Goal: Check status

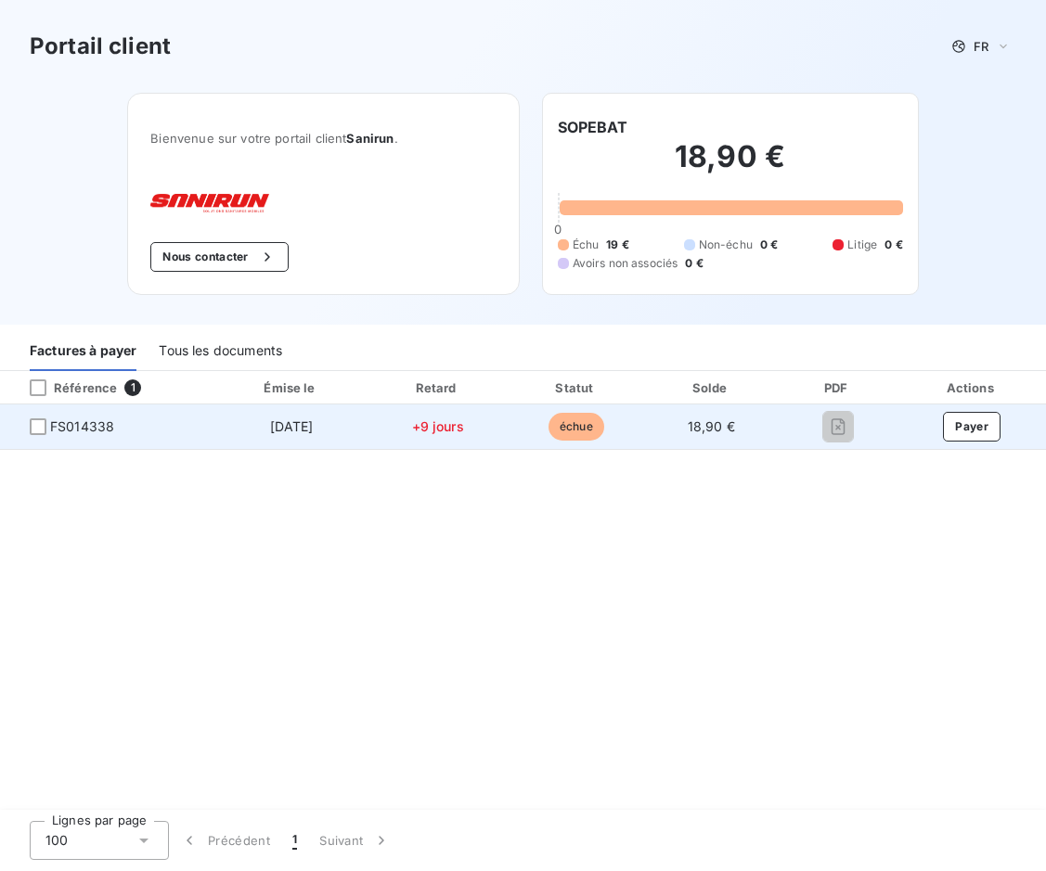
click at [88, 421] on span "FS014338" at bounding box center [82, 426] width 64 height 19
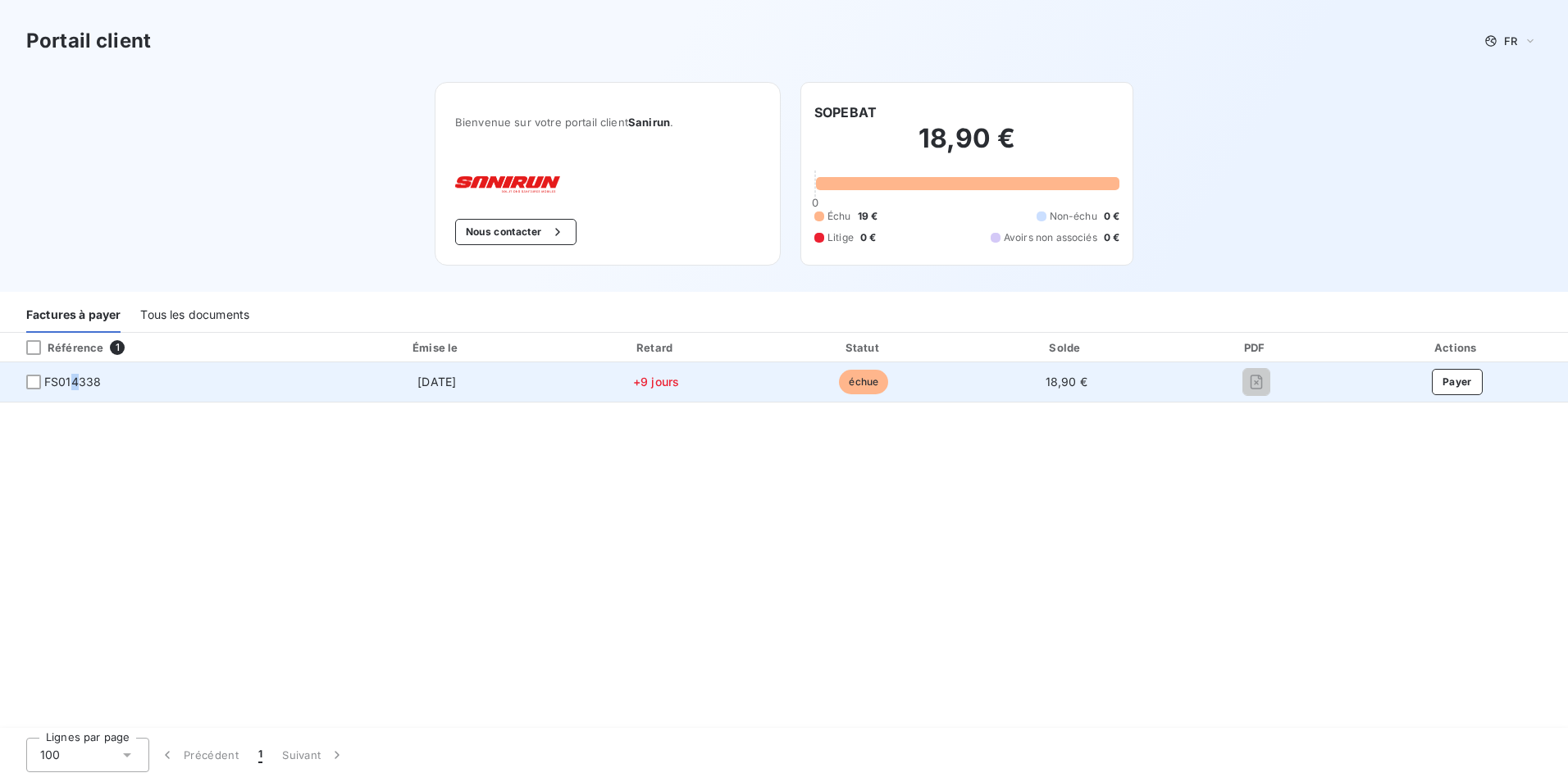
click at [74, 378] on span "FS014338" at bounding box center [72, 382] width 57 height 17
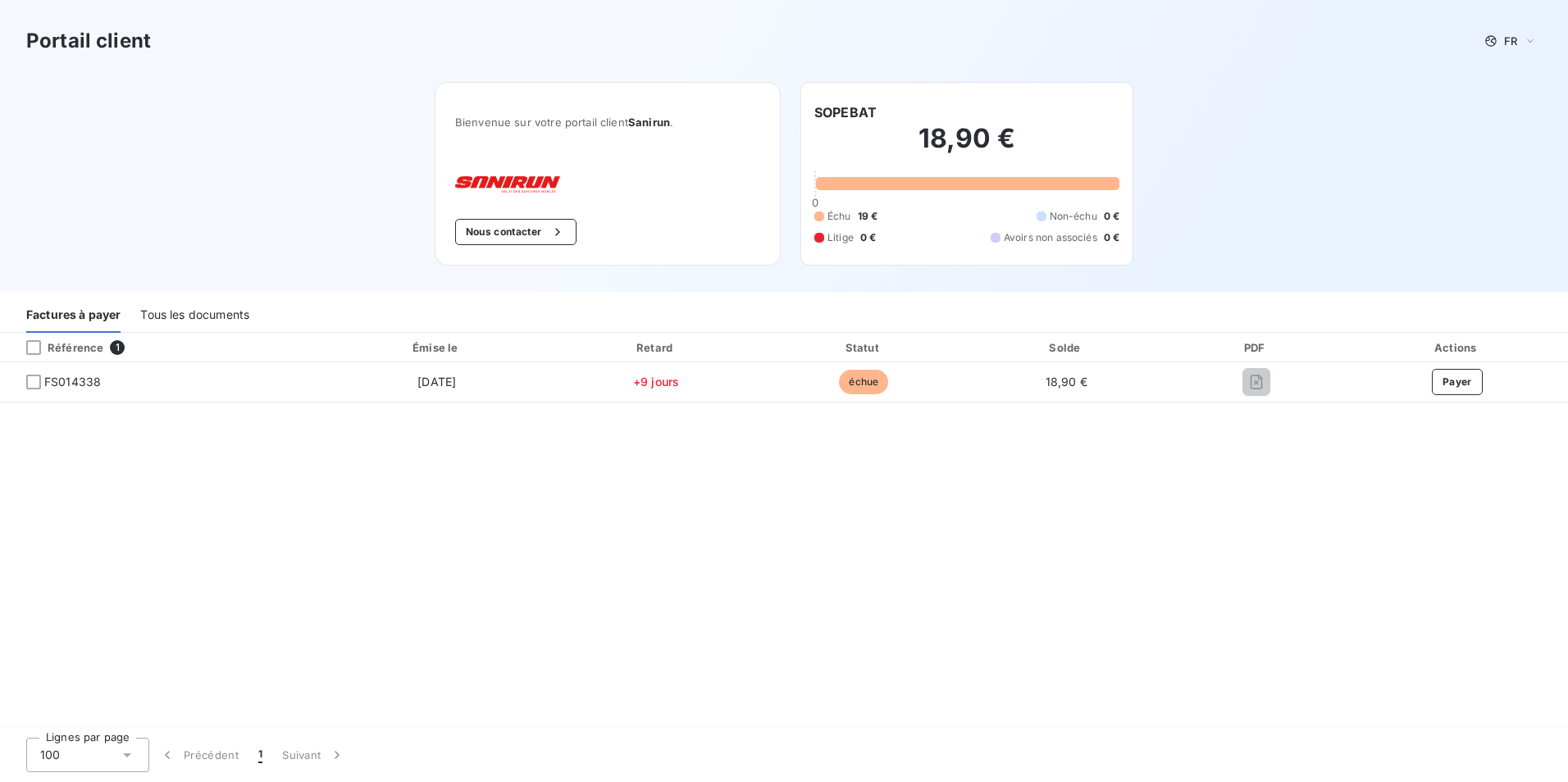
drag, startPoint x: 74, startPoint y: 378, endPoint x: 192, endPoint y: 345, distance: 122.5
click at [203, 384] on span "FS014338" at bounding box center [161, 382] width 296 height 17
click at [204, 308] on div "Tous les documents" at bounding box center [194, 315] width 109 height 34
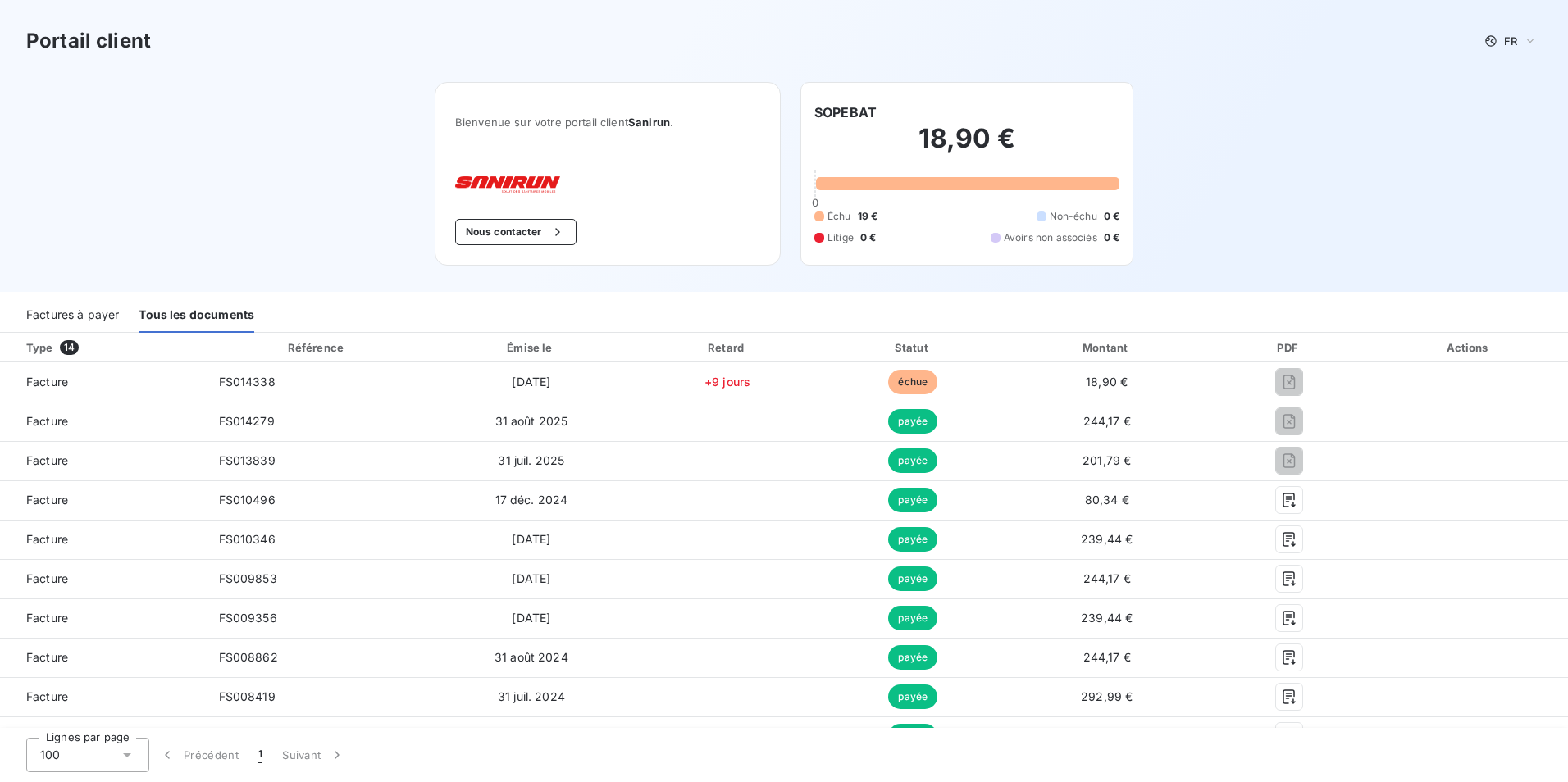
click at [91, 311] on div "Factures à payer" at bounding box center [72, 315] width 93 height 34
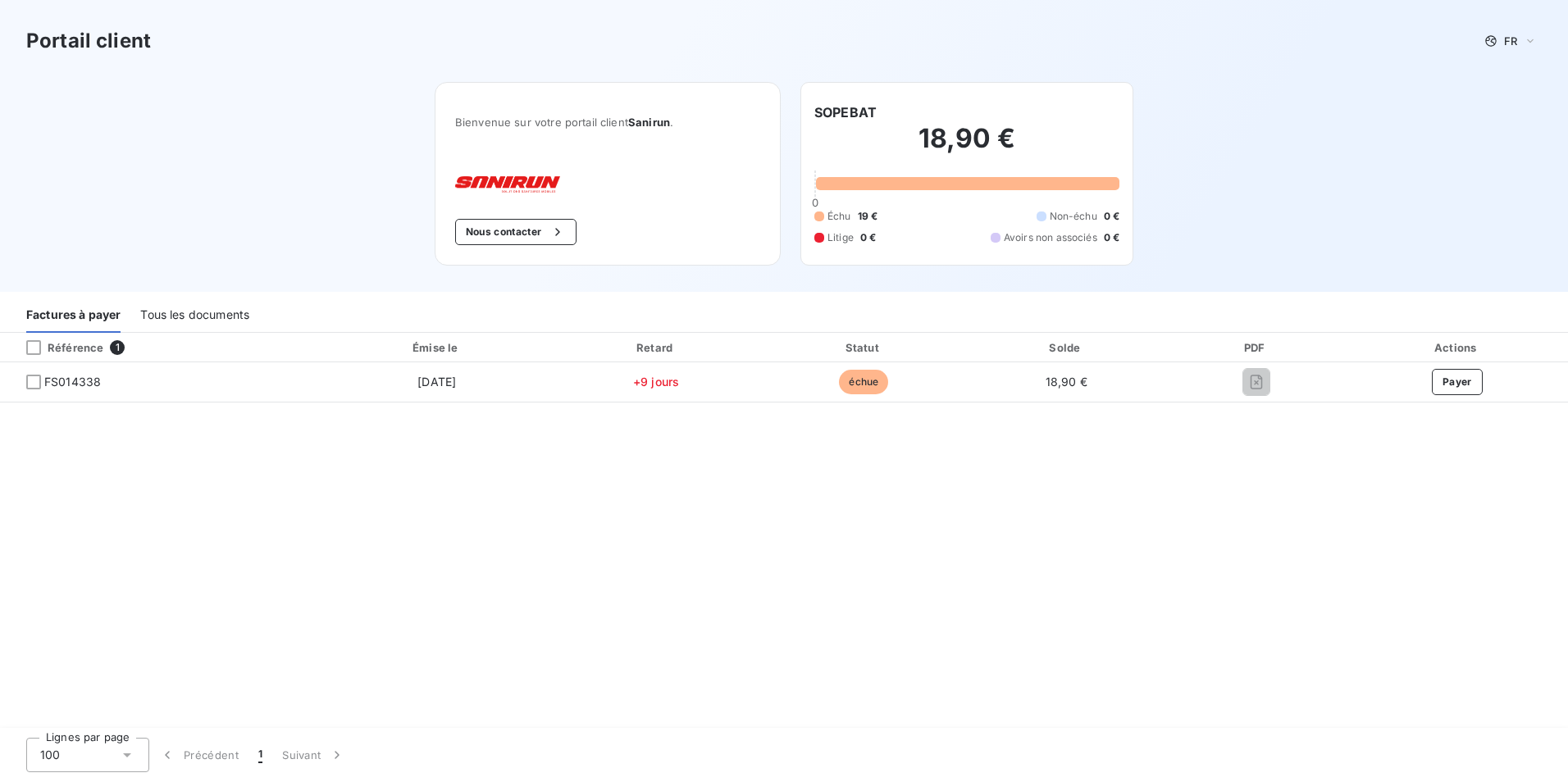
click at [187, 320] on div "Tous les documents" at bounding box center [194, 315] width 109 height 34
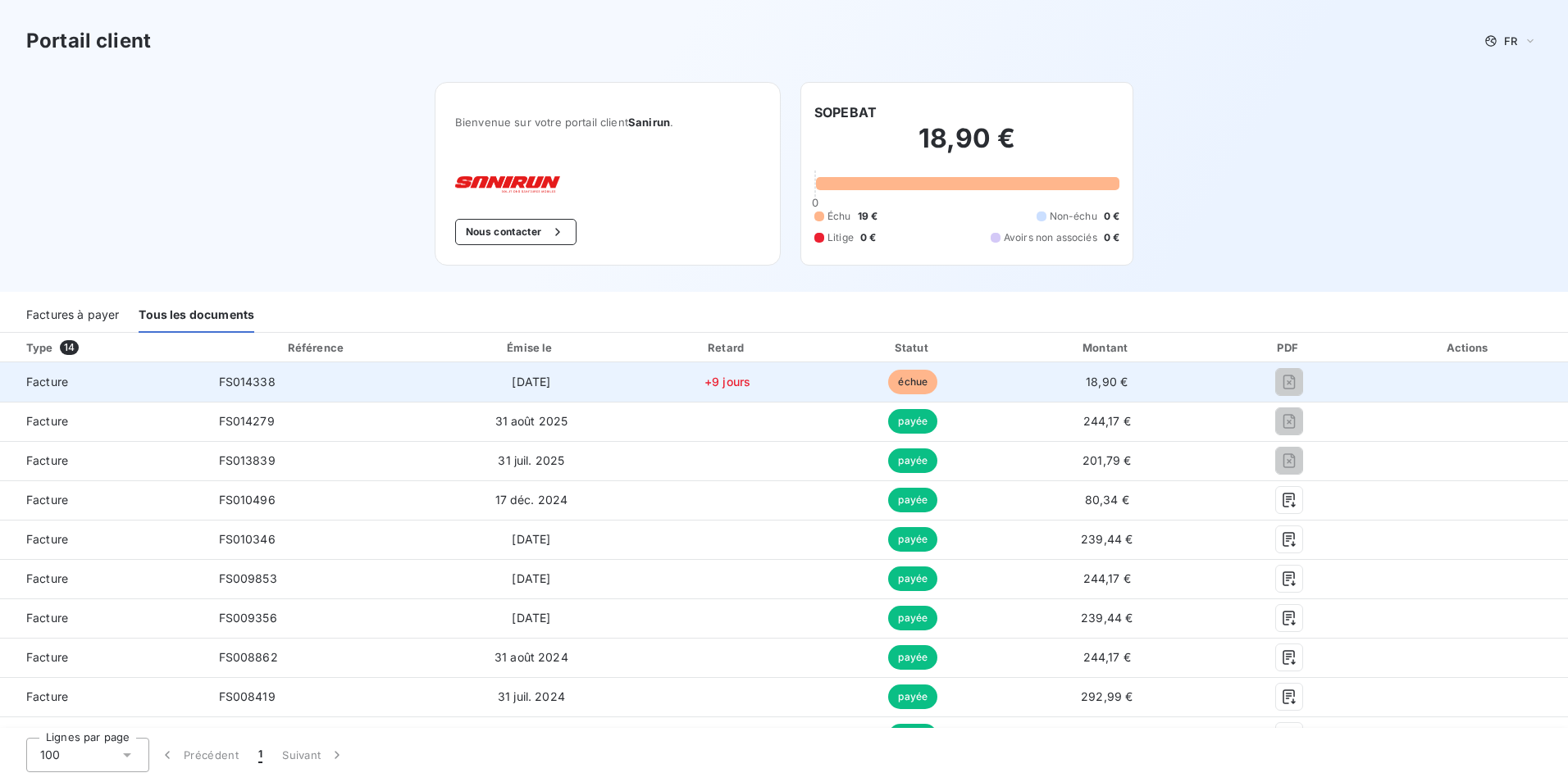
click at [38, 384] on span "Facture" at bounding box center [103, 382] width 179 height 17
drag, startPoint x: 38, startPoint y: 384, endPoint x: 220, endPoint y: 384, distance: 182.0
click at [41, 384] on span "Facture" at bounding box center [103, 382] width 179 height 17
click at [231, 386] on span "FS014338" at bounding box center [247, 382] width 57 height 14
click at [526, 382] on span "[DATE]" at bounding box center [531, 382] width 39 height 14
